Goal: Task Accomplishment & Management: Use online tool/utility

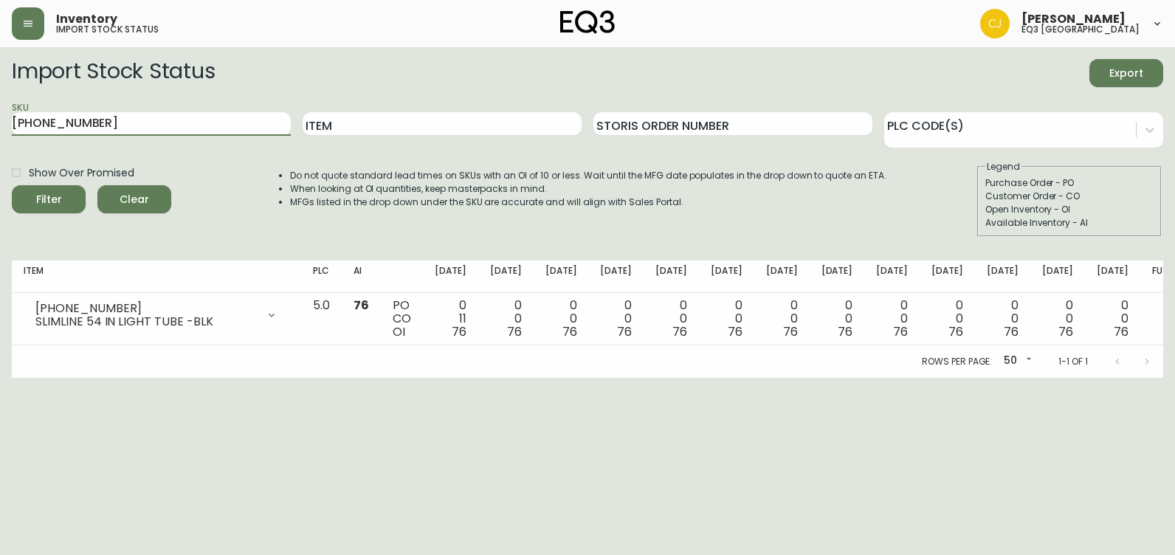
click at [12, 185] on button "Filter" at bounding box center [49, 199] width 74 height 28
click at [0, 378] on html "Inventory import stock status [PERSON_NAME] eq3 [GEOGRAPHIC_DATA] Import Stock …" at bounding box center [587, 189] width 1175 height 378
drag, startPoint x: 99, startPoint y: 119, endPoint x: 2, endPoint y: 117, distance: 96.7
click at [0, 118] on html "Inventory import stock status [PERSON_NAME] eq3 [GEOGRAPHIC_DATA] Import Stock …" at bounding box center [587, 189] width 1175 height 378
paste input "5"
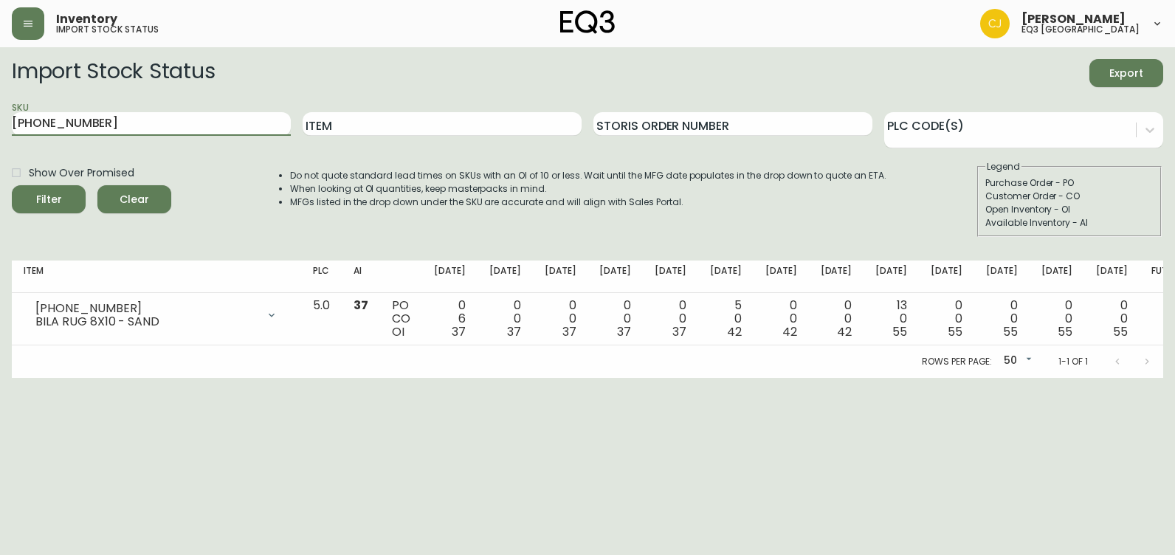
type input "[PHONE_NUMBER]"
click at [12, 185] on button "Filter" at bounding box center [49, 199] width 74 height 28
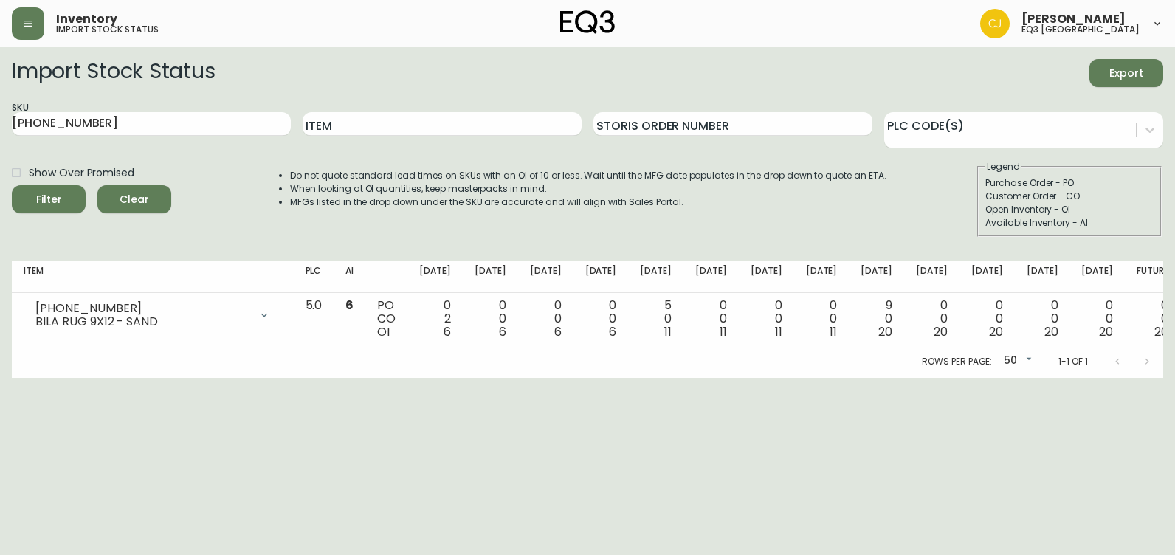
click at [0, 378] on html "Inventory import stock status [PERSON_NAME] eq3 [GEOGRAPHIC_DATA] Import Stock …" at bounding box center [587, 189] width 1175 height 378
drag, startPoint x: 0, startPoint y: 428, endPoint x: 0, endPoint y: 460, distance: 31.7
click at [1, 378] on html "Inventory import stock status [PERSON_NAME] eq3 [GEOGRAPHIC_DATA] Import Stock …" at bounding box center [587, 189] width 1175 height 378
